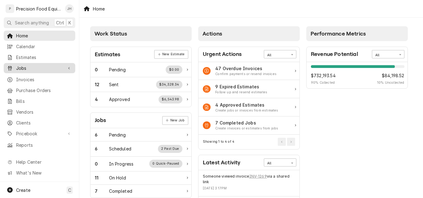
click at [28, 65] on span "Jobs" at bounding box center [39, 68] width 47 height 6
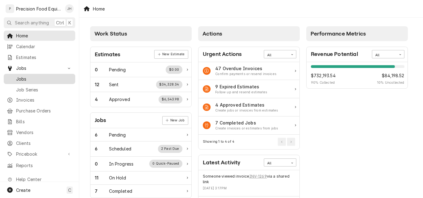
click at [28, 78] on span "Jobs" at bounding box center [44, 79] width 56 height 6
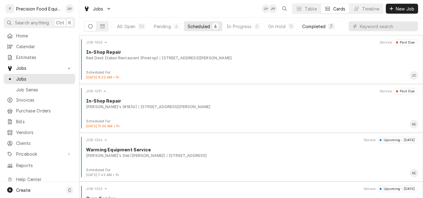
click at [311, 26] on div "Completed" at bounding box center [313, 26] width 23 height 6
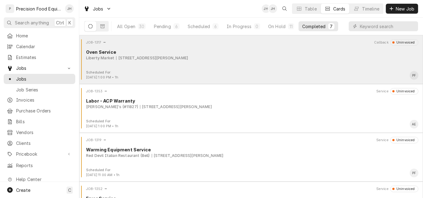
click at [245, 58] on div "Liberty Market 230 N. Gilbert Rd., Gilbert, AZ 85234" at bounding box center [252, 58] width 332 height 6
